Goal: Check status: Check status

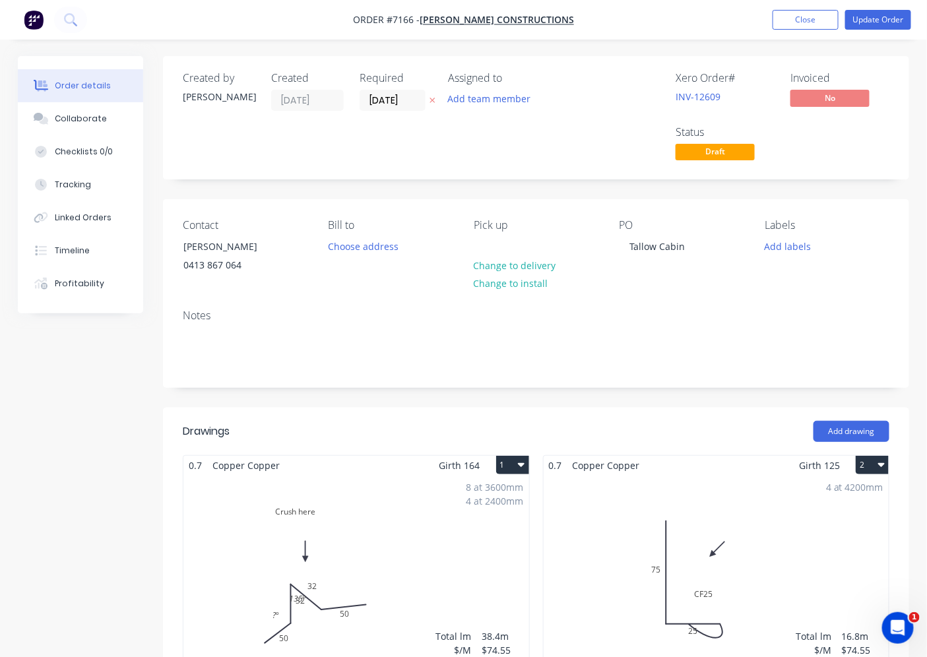
click at [704, 147] on span "Draft" at bounding box center [715, 152] width 79 height 17
click at [711, 159] on span "Draft" at bounding box center [715, 152] width 79 height 17
click at [874, 24] on button "Update Order" at bounding box center [878, 20] width 66 height 20
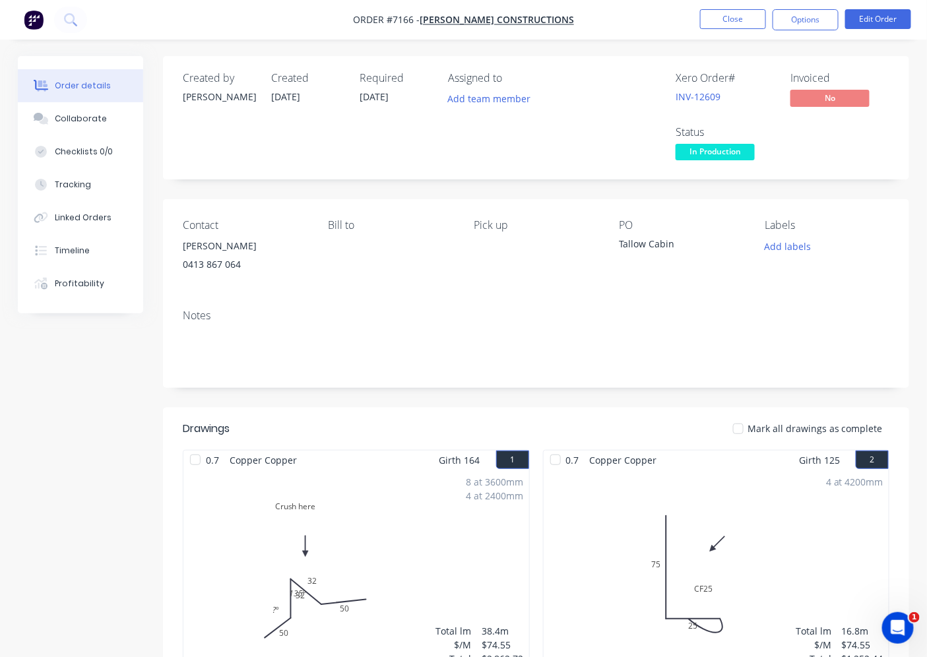
click at [684, 154] on span "In Production" at bounding box center [715, 152] width 79 height 17
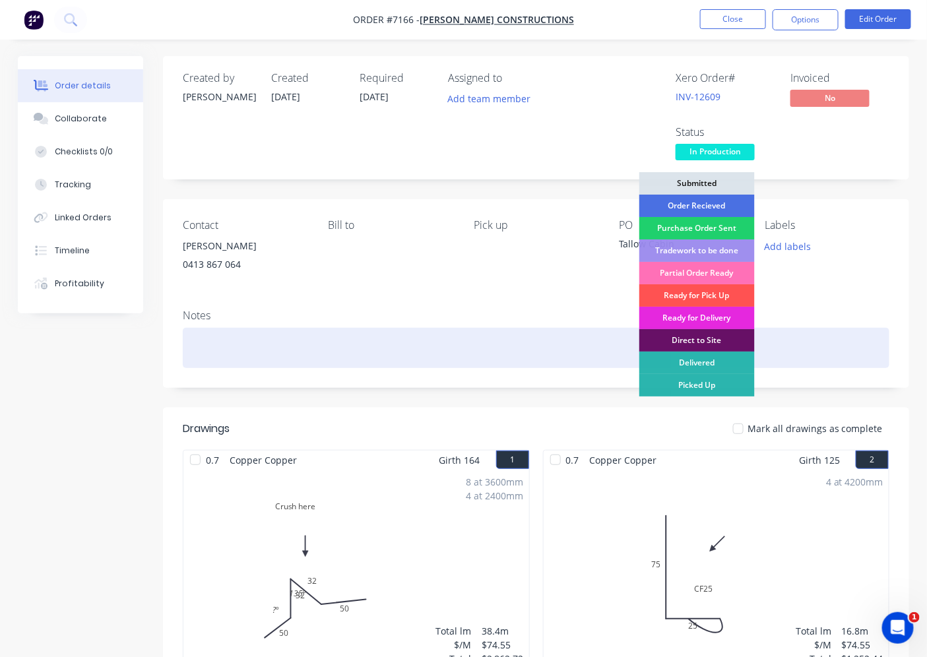
drag, startPoint x: 696, startPoint y: 298, endPoint x: 767, endPoint y: 333, distance: 79.4
click at [696, 298] on div "Ready for Pick Up" at bounding box center [698, 295] width 116 height 22
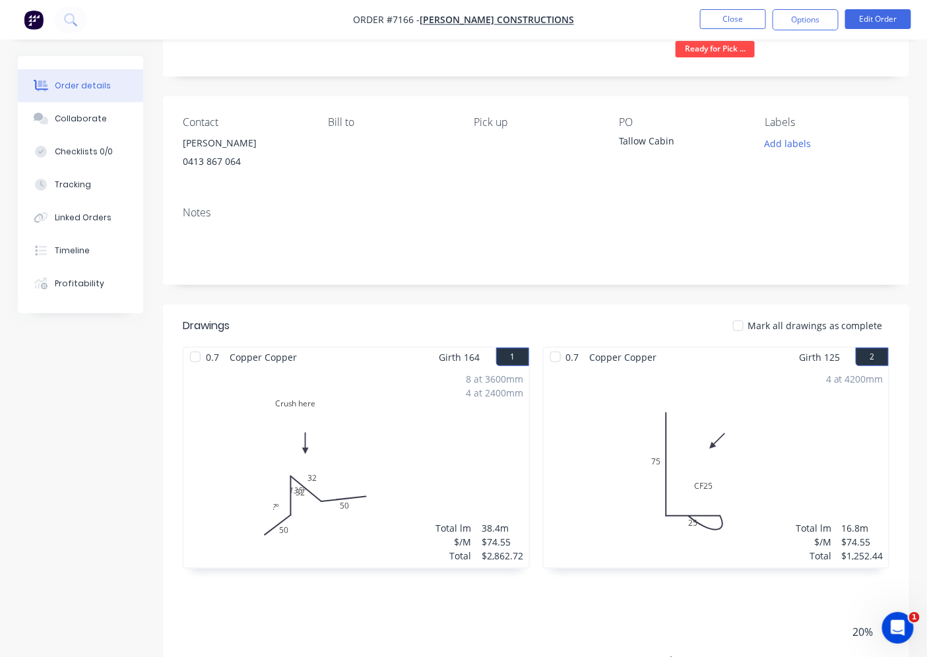
scroll to position [49, 0]
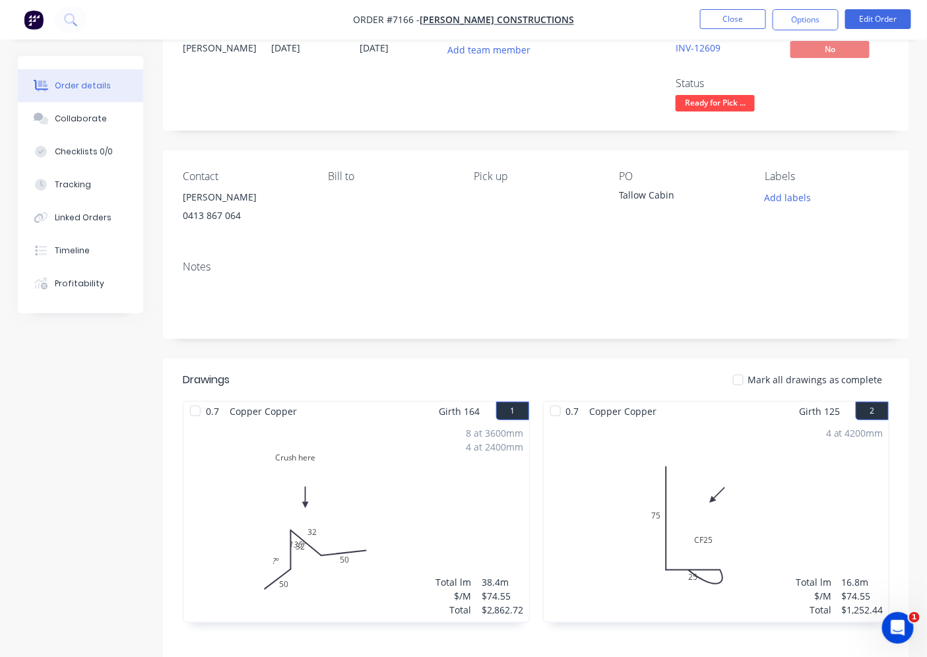
click at [739, 380] on div at bounding box center [738, 380] width 26 height 26
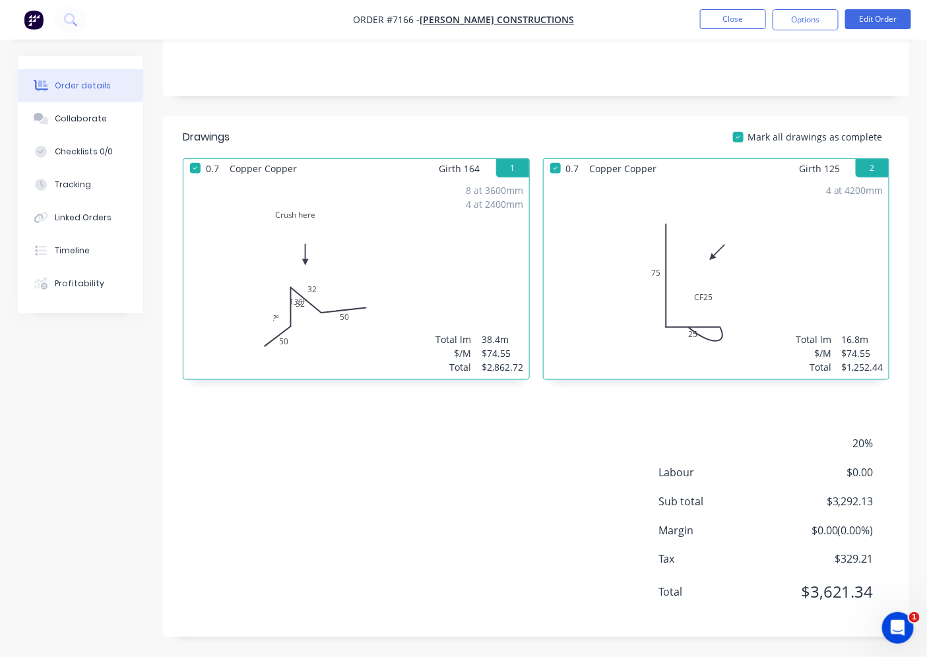
scroll to position [0, 0]
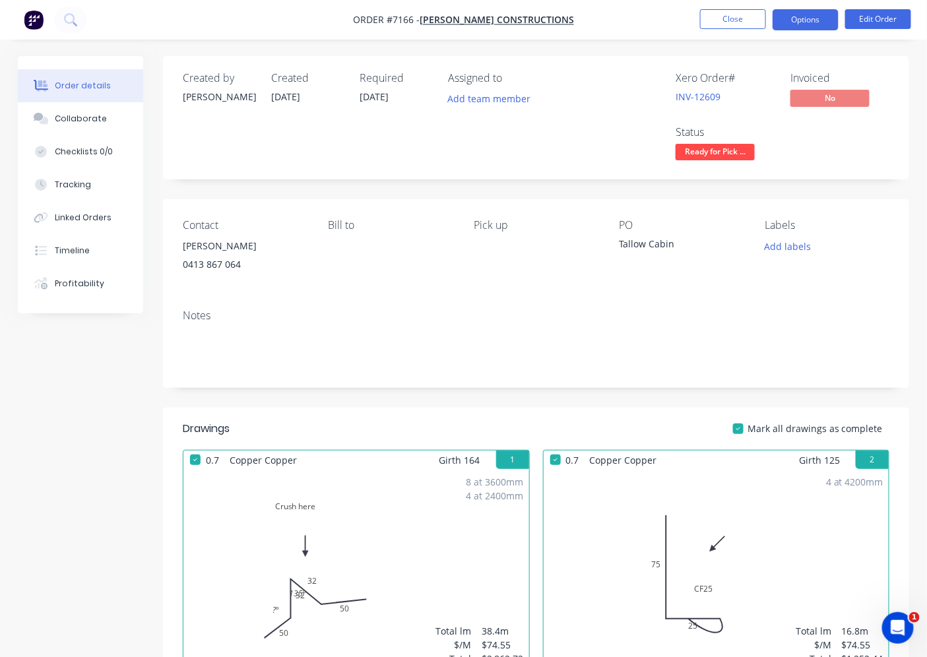
click at [810, 16] on button "Options" at bounding box center [806, 19] width 66 height 21
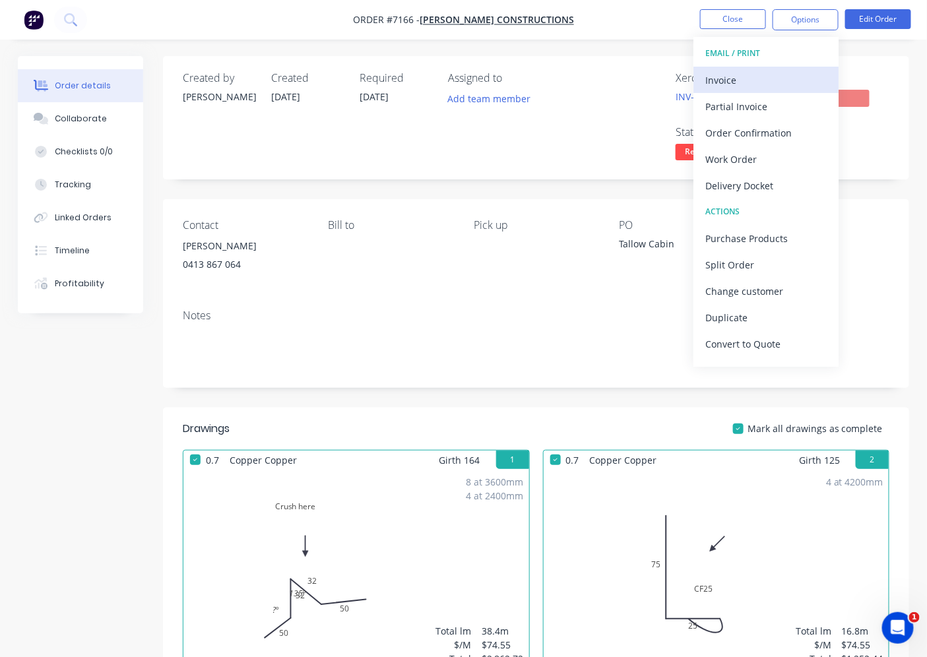
click at [730, 73] on div "Invoice" at bounding box center [766, 80] width 121 height 19
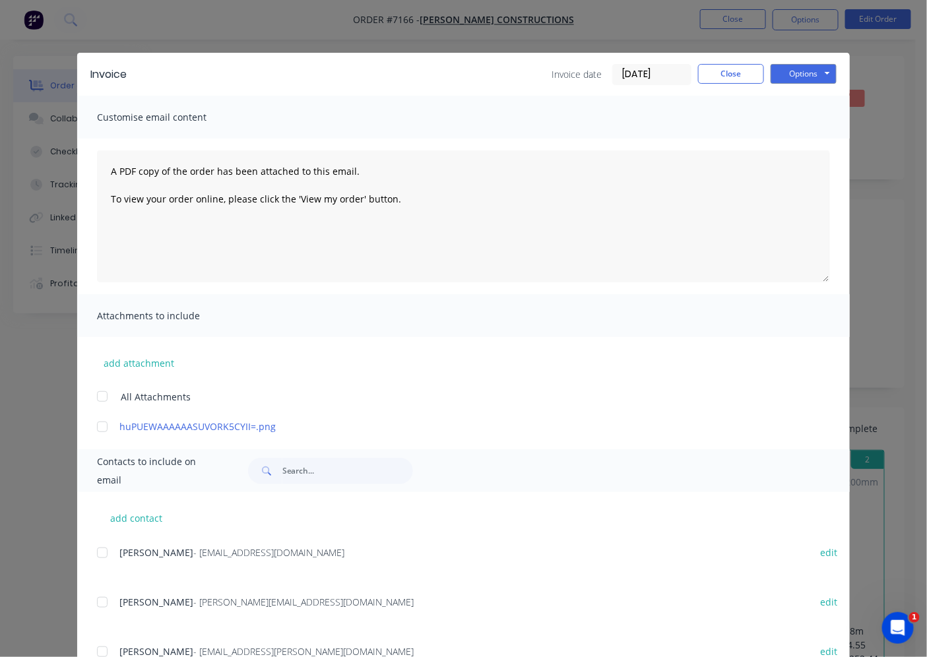
click at [94, 548] on div at bounding box center [102, 553] width 26 height 26
click at [779, 83] on button "Options" at bounding box center [804, 74] width 66 height 20
click at [794, 139] on button "Email" at bounding box center [813, 141] width 84 height 22
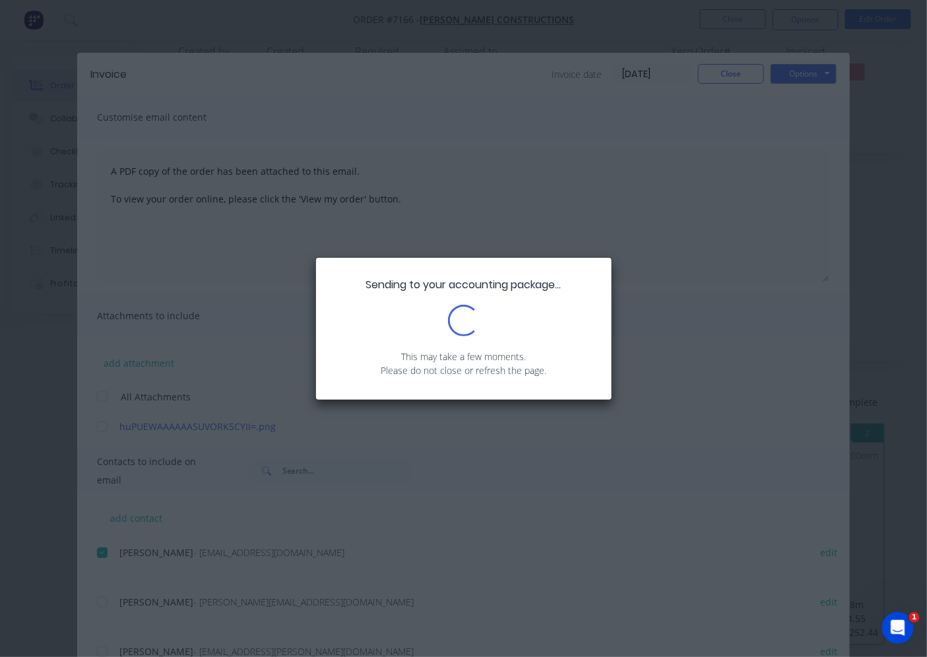
scroll to position [293, 0]
